Goal: Check status: Check status

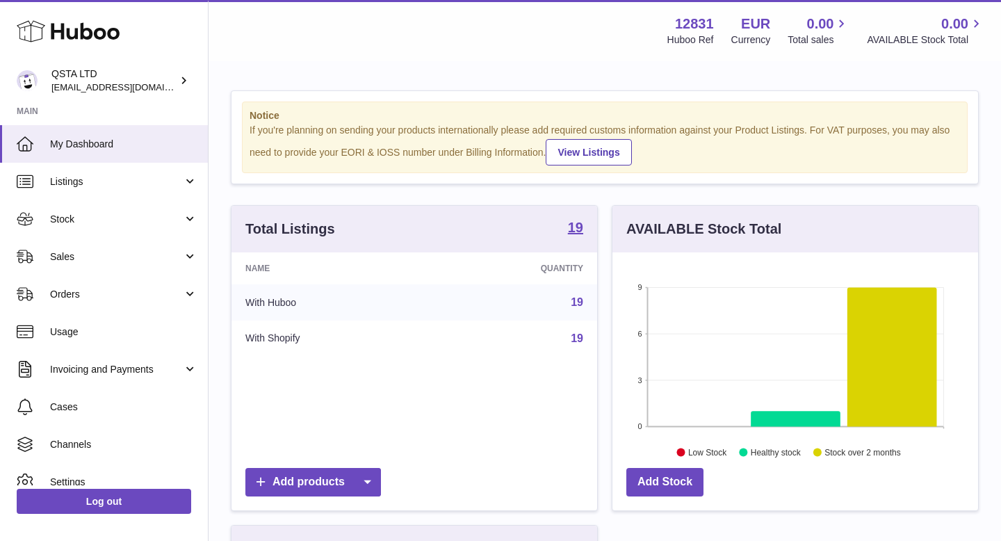
scroll to position [217, 366]
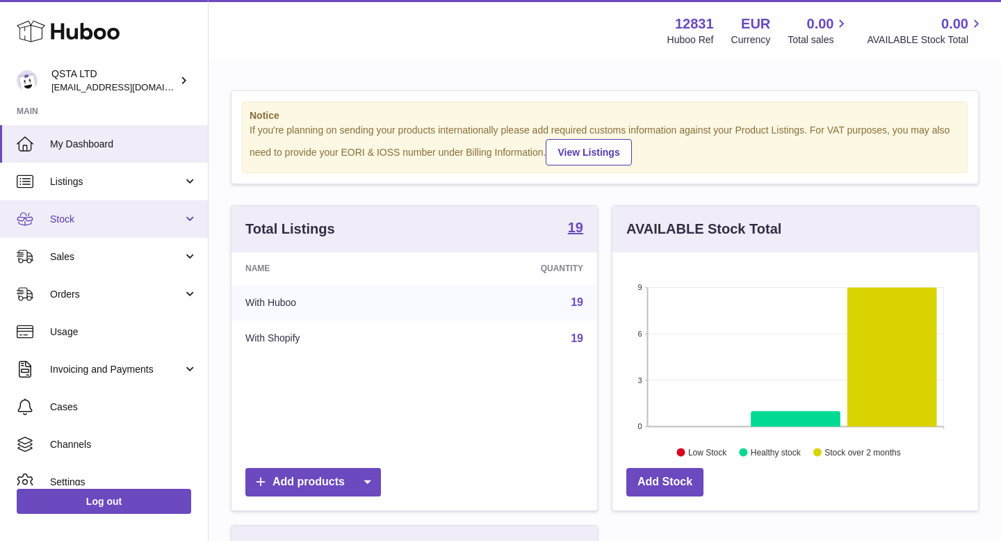
click at [145, 222] on span "Stock" at bounding box center [116, 219] width 133 height 13
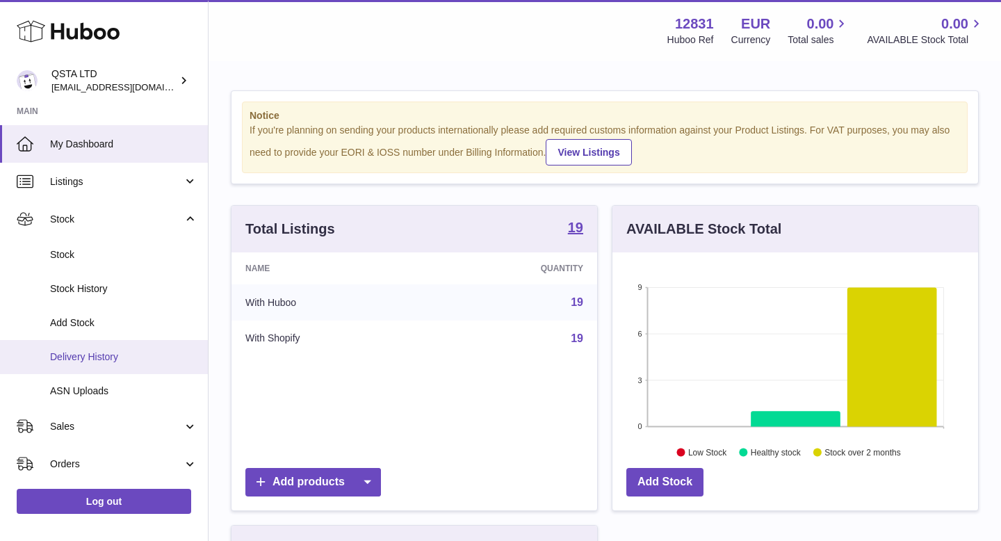
click at [116, 359] on span "Delivery History" at bounding box center [123, 356] width 147 height 13
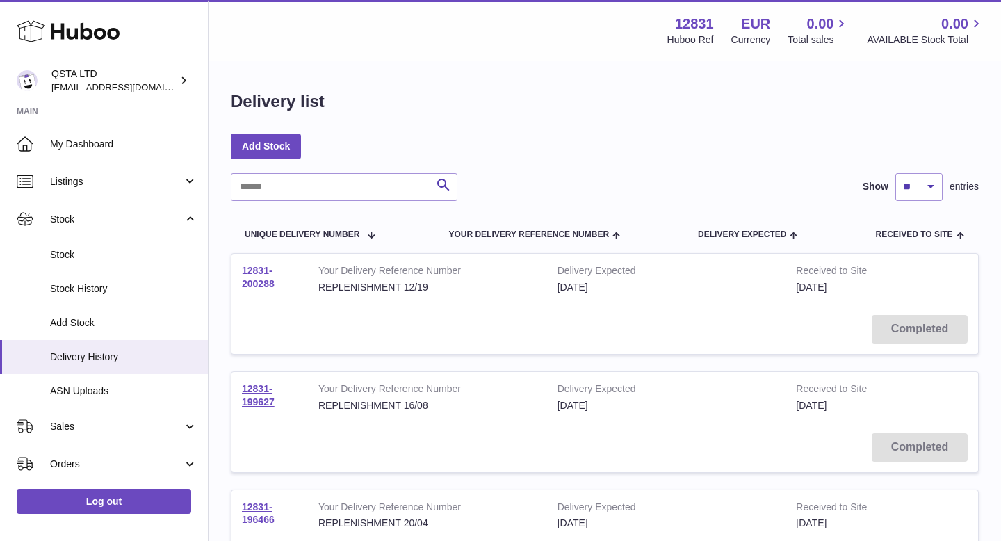
click at [259, 285] on link "12831-200288" at bounding box center [258, 277] width 33 height 24
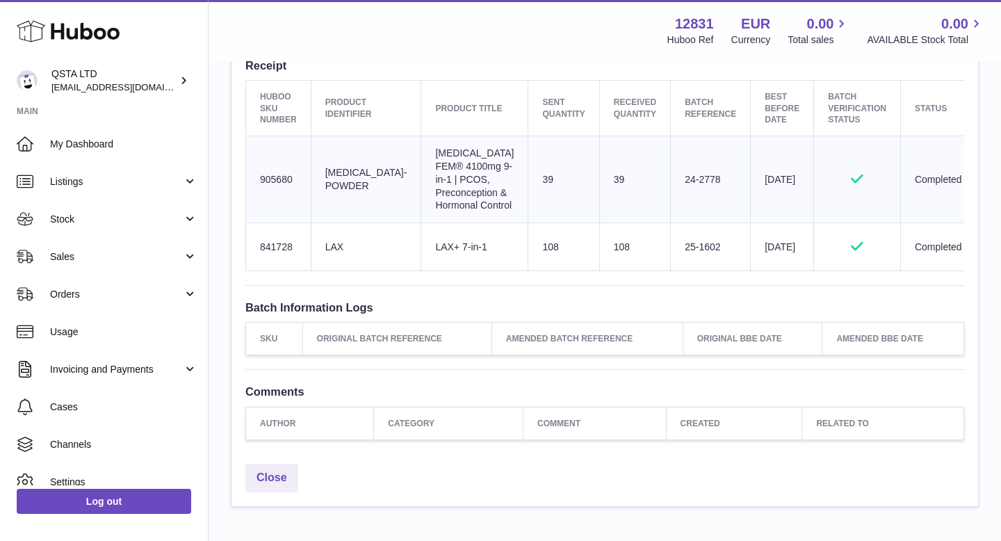
scroll to position [530, 0]
